Goal: Find specific page/section: Find specific page/section

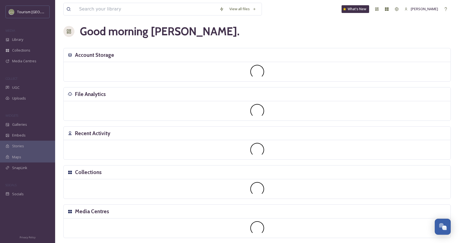
scroll to position [4, 0]
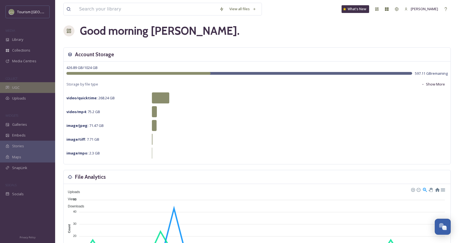
click at [17, 90] on span "UGC" at bounding box center [15, 87] width 7 height 5
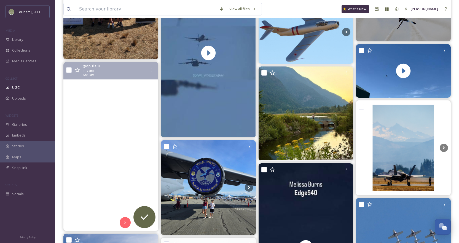
scroll to position [606, 0]
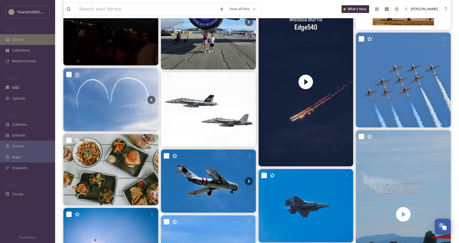
click at [23, 40] on span "Library" at bounding box center [17, 39] width 11 height 5
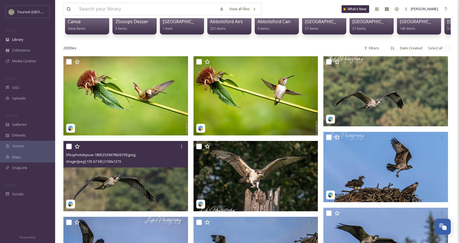
scroll to position [83, 0]
